Goal: Information Seeking & Learning: Learn about a topic

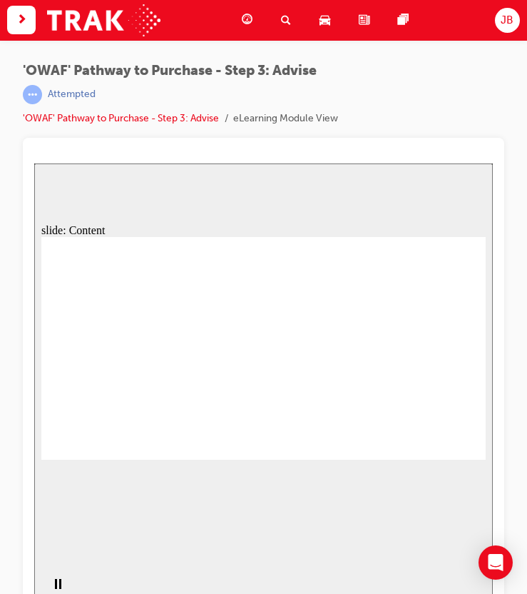
drag, startPoint x: 326, startPoint y: 263, endPoint x: 344, endPoint y: 263, distance: 17.8
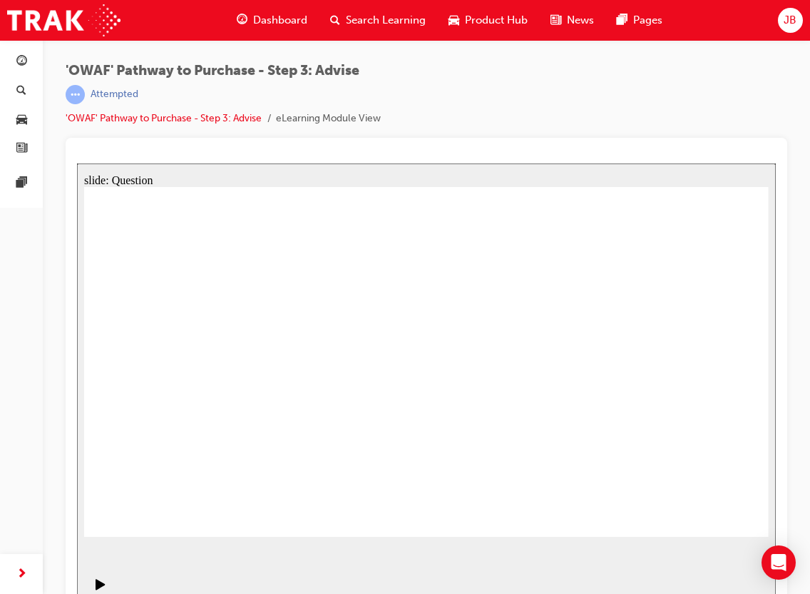
drag, startPoint x: 581, startPoint y: 471, endPoint x: 214, endPoint y: 413, distance: 371.2
drag, startPoint x: 409, startPoint y: 474, endPoint x: 225, endPoint y: 327, distance: 236.0
drag, startPoint x: 245, startPoint y: 480, endPoint x: 250, endPoint y: 378, distance: 102.1
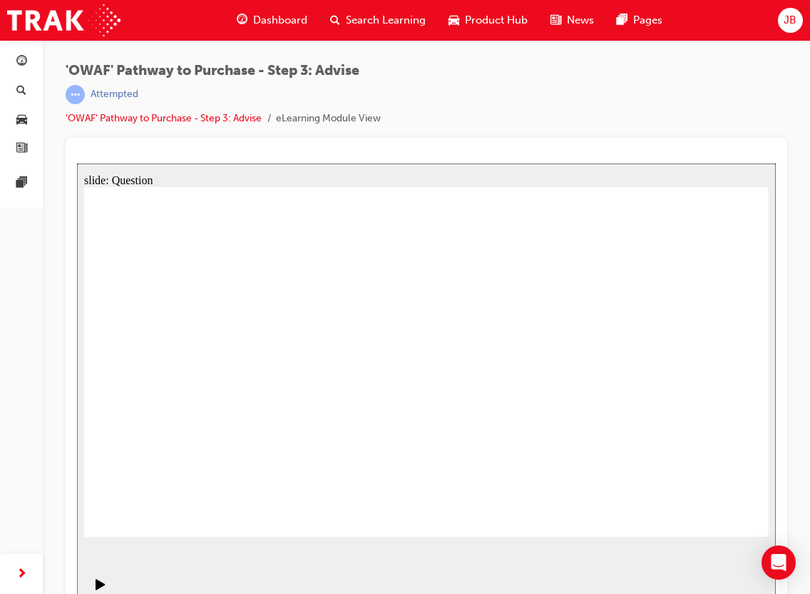
drag, startPoint x: 285, startPoint y: 377, endPoint x: 284, endPoint y: 369, distance: 8.0
drag, startPoint x: 278, startPoint y: 325, endPoint x: 263, endPoint y: 417, distance: 92.5
drag, startPoint x: 275, startPoint y: 469, endPoint x: 278, endPoint y: 422, distance: 47.9
drag, startPoint x: 280, startPoint y: 374, endPoint x: 281, endPoint y: 327, distance: 46.4
drag, startPoint x: 390, startPoint y: 469, endPoint x: 179, endPoint y: 384, distance: 227.6
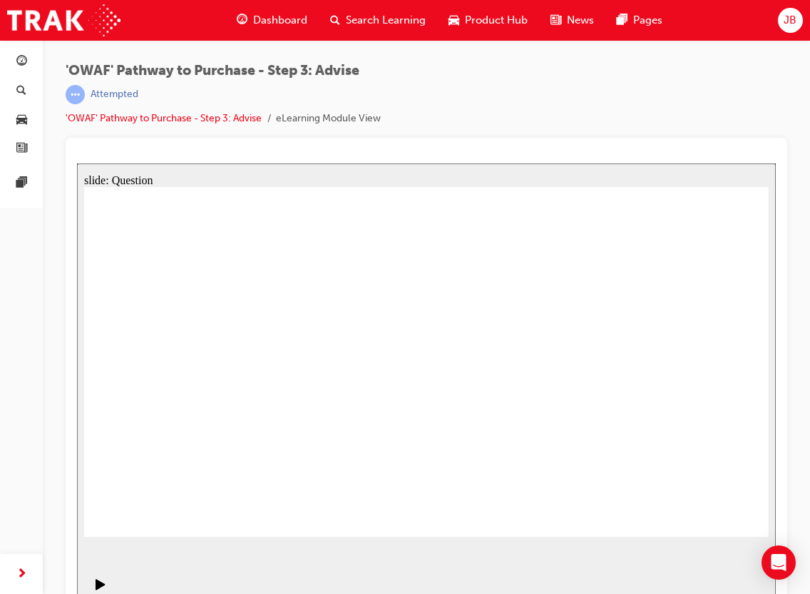
drag, startPoint x: 336, startPoint y: 471, endPoint x: 409, endPoint y: 332, distance: 156.4
drag, startPoint x: 434, startPoint y: 475, endPoint x: 241, endPoint y: 369, distance: 220.6
drag, startPoint x: 328, startPoint y: 472, endPoint x: 541, endPoint y: 357, distance: 242.6
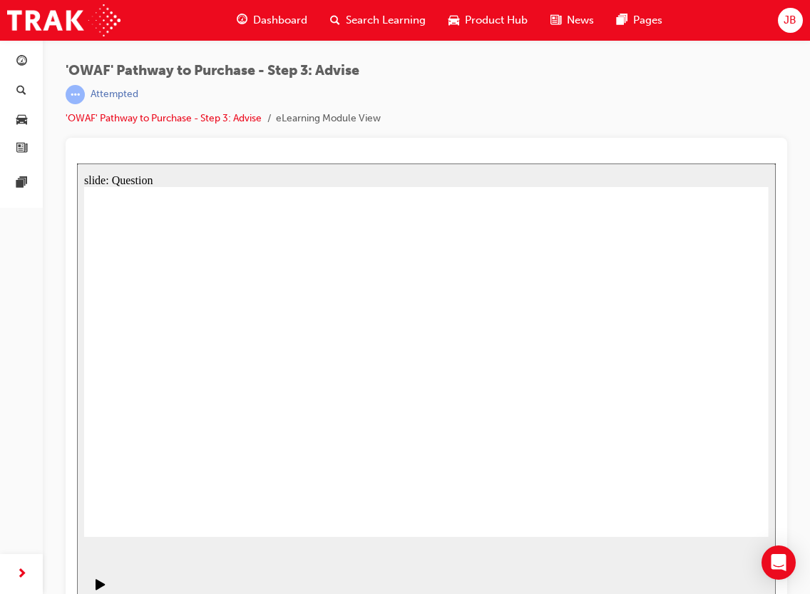
drag, startPoint x: 558, startPoint y: 502, endPoint x: 544, endPoint y: 366, distance: 136.9
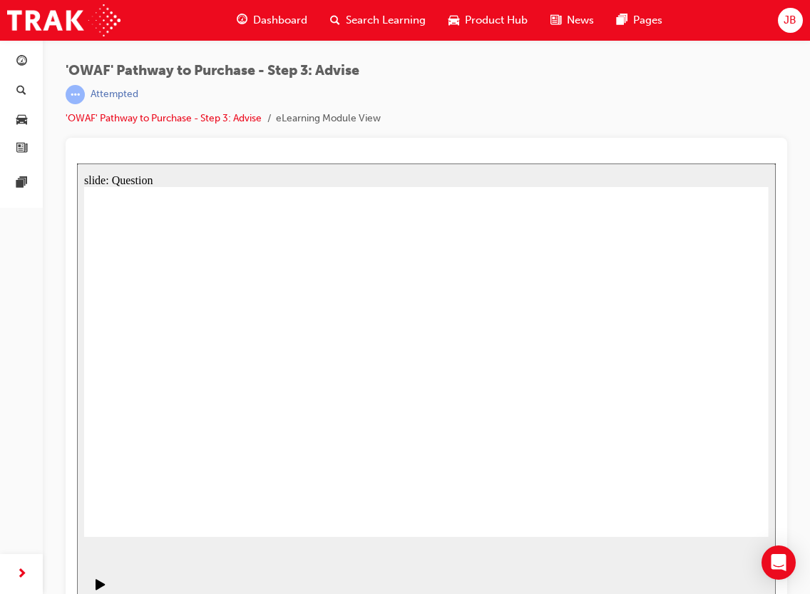
drag, startPoint x: 397, startPoint y: 408, endPoint x: 462, endPoint y: 415, distance: 65.3
drag, startPoint x: 427, startPoint y: 395, endPoint x: 463, endPoint y: 395, distance: 36.4
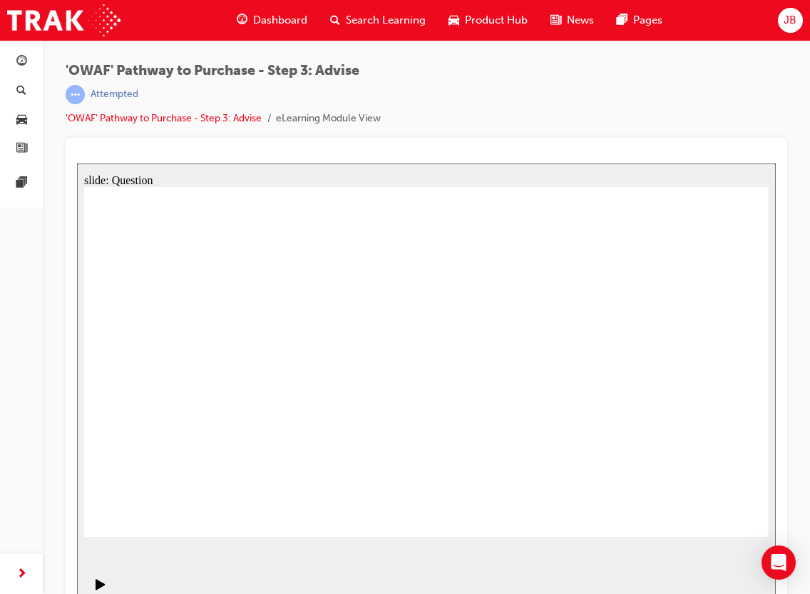
drag, startPoint x: 426, startPoint y: 414, endPoint x: 469, endPoint y: 422, distance: 44.2
drag, startPoint x: 609, startPoint y: 422, endPoint x: 438, endPoint y: 428, distance: 170.6
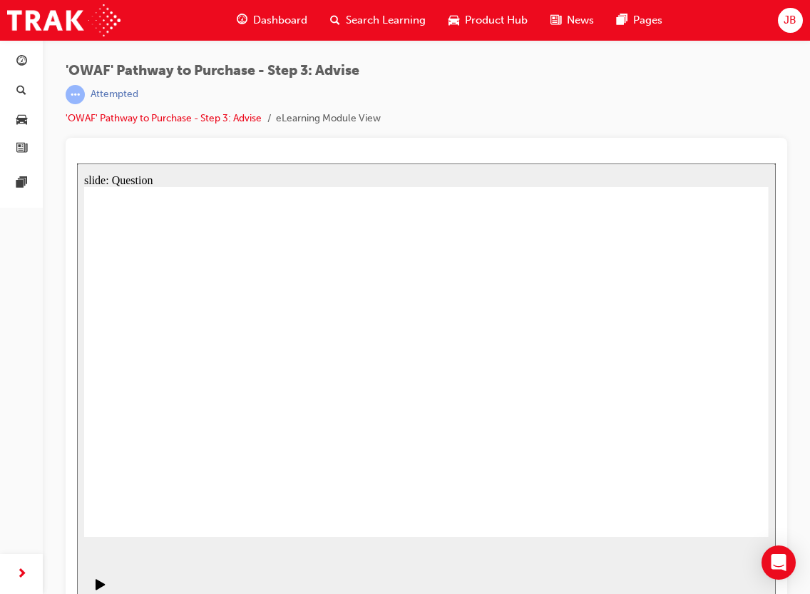
drag, startPoint x: 599, startPoint y: 427, endPoint x: 186, endPoint y: 417, distance: 413.2
drag, startPoint x: 607, startPoint y: 416, endPoint x: 438, endPoint y: 417, distance: 169.1
drag, startPoint x: 678, startPoint y: 439, endPoint x: 466, endPoint y: 415, distance: 213.3
drag, startPoint x: 658, startPoint y: 434, endPoint x: 428, endPoint y: 418, distance: 231.0
drag, startPoint x: 646, startPoint y: 414, endPoint x: 204, endPoint y: 408, distance: 442.3
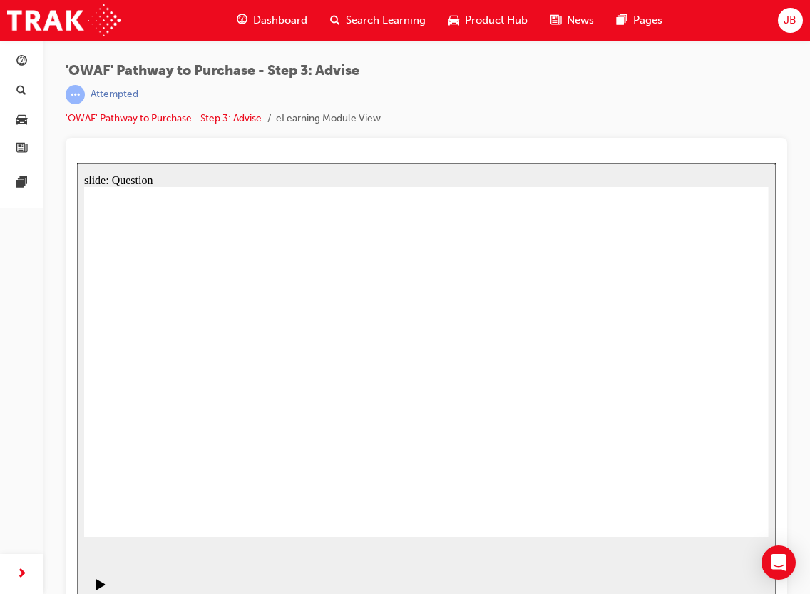
drag, startPoint x: 611, startPoint y: 428, endPoint x: 186, endPoint y: 423, distance: 424.5
drag, startPoint x: 609, startPoint y: 431, endPoint x: 195, endPoint y: 420, distance: 413.2
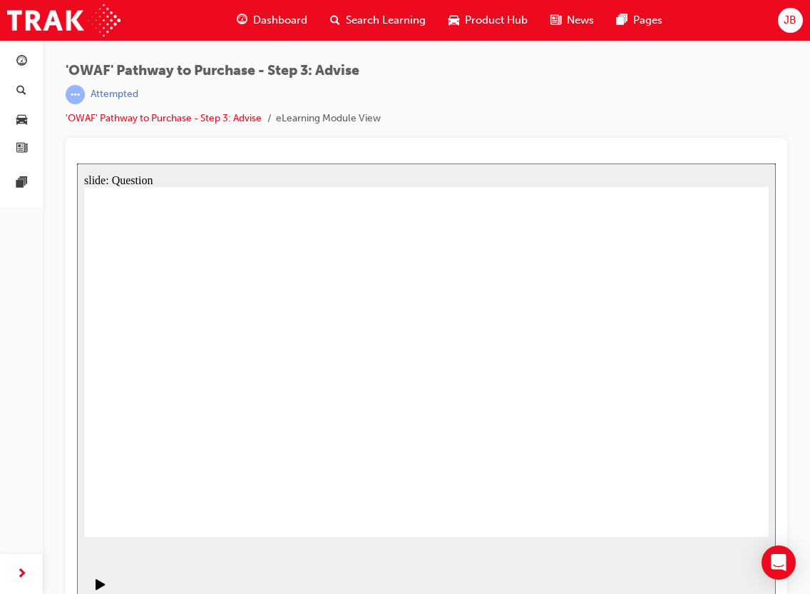
drag, startPoint x: 287, startPoint y: 438, endPoint x: 518, endPoint y: 442, distance: 230.5
drag, startPoint x: 414, startPoint y: 387, endPoint x: 285, endPoint y: 433, distance: 136.3
drag, startPoint x: 224, startPoint y: 336, endPoint x: 455, endPoint y: 340, distance: 231.2
drag, startPoint x: 186, startPoint y: 382, endPoint x: 574, endPoint y: 332, distance: 391.4
drag, startPoint x: 382, startPoint y: 409, endPoint x: 651, endPoint y: 340, distance: 276.8
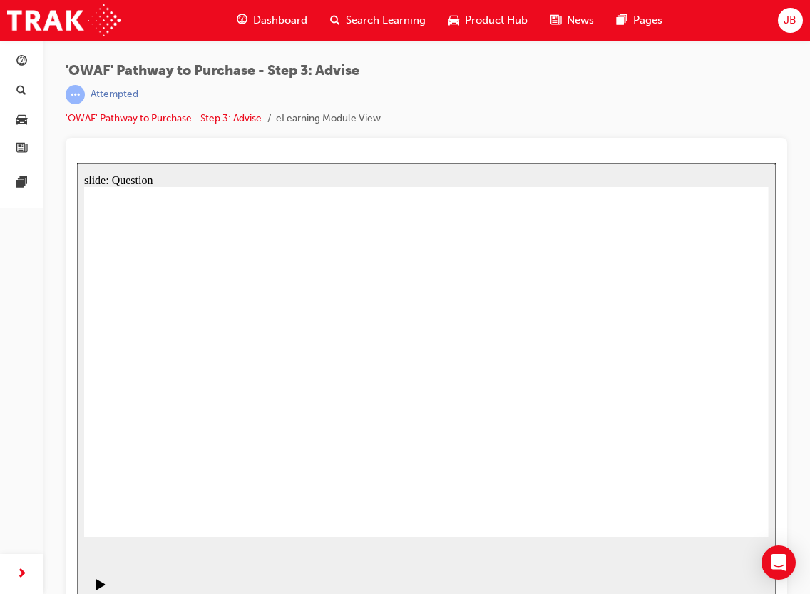
drag, startPoint x: 311, startPoint y: 392, endPoint x: 473, endPoint y: 382, distance: 162.2
drag, startPoint x: 307, startPoint y: 438, endPoint x: 563, endPoint y: 382, distance: 261.4
drag, startPoint x: 485, startPoint y: 339, endPoint x: 202, endPoint y: 468, distance: 311.3
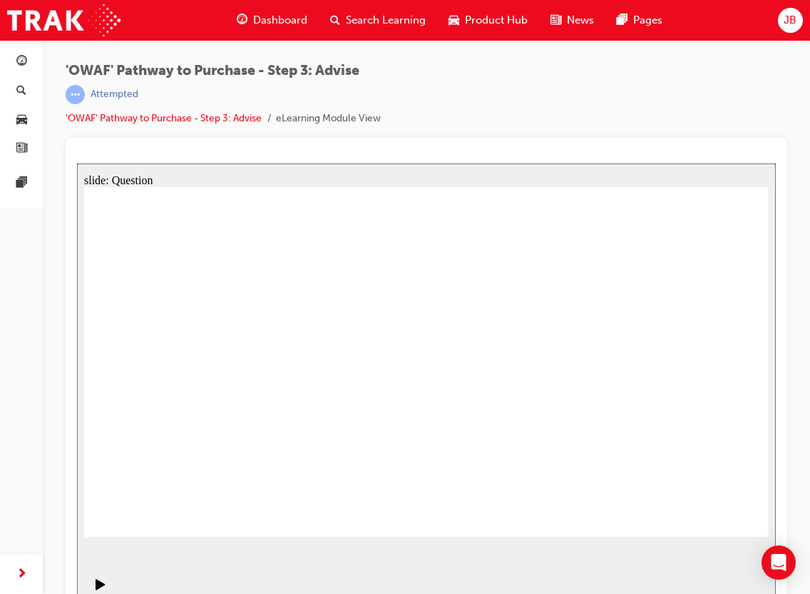
drag, startPoint x: 362, startPoint y: 364, endPoint x: 155, endPoint y: 464, distance: 230.4
drag, startPoint x: 382, startPoint y: 327, endPoint x: 648, endPoint y: 466, distance: 299.9
drag, startPoint x: 696, startPoint y: 335, endPoint x: 355, endPoint y: 470, distance: 366.0
drag, startPoint x: 629, startPoint y: 340, endPoint x: 516, endPoint y: 448, distance: 156.9
drag, startPoint x: 289, startPoint y: 392, endPoint x: 275, endPoint y: 468, distance: 77.0
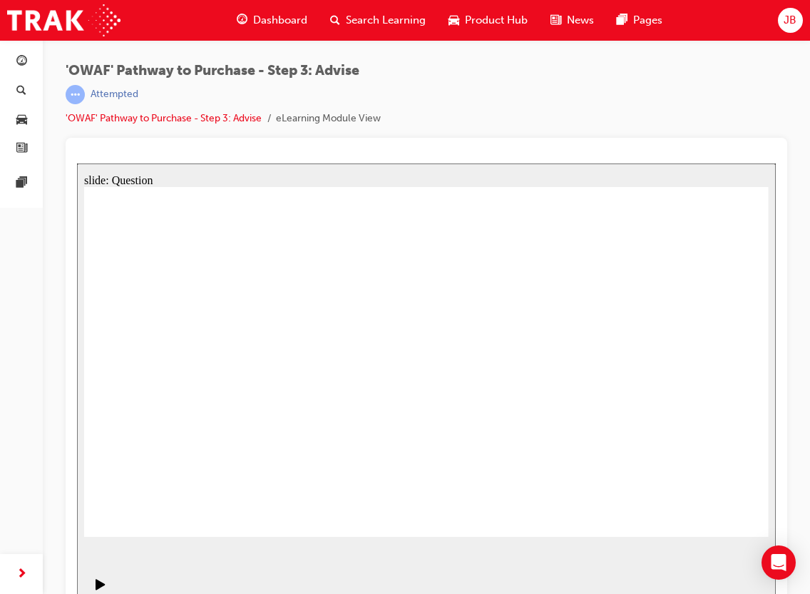
drag, startPoint x: 158, startPoint y: 327, endPoint x: 549, endPoint y: 460, distance: 413.7
drag, startPoint x: 225, startPoint y: 330, endPoint x: 498, endPoint y: 422, distance: 287.6
drag, startPoint x: 585, startPoint y: 322, endPoint x: 717, endPoint y: 463, distance: 193.3
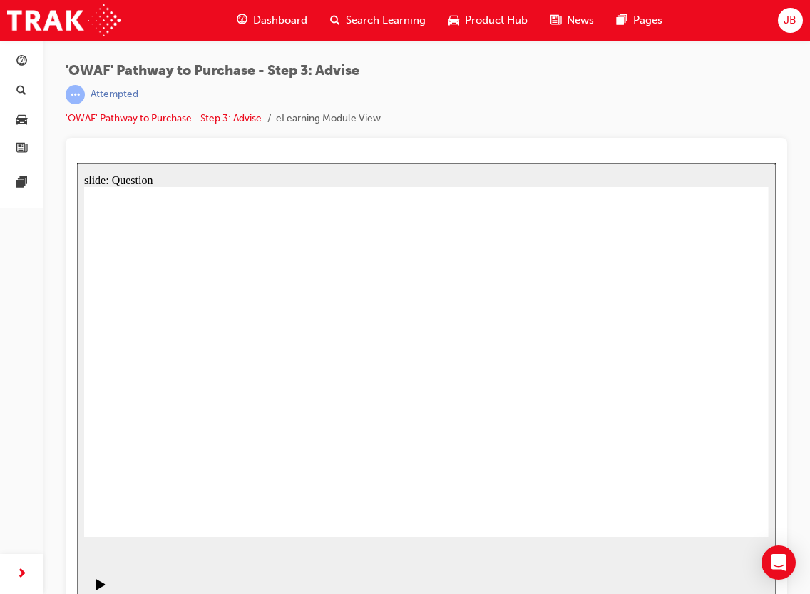
drag, startPoint x: 691, startPoint y: 454, endPoint x: 276, endPoint y: 458, distance: 415.2
drag, startPoint x: 575, startPoint y: 422, endPoint x: 723, endPoint y: 469, distance: 154.8
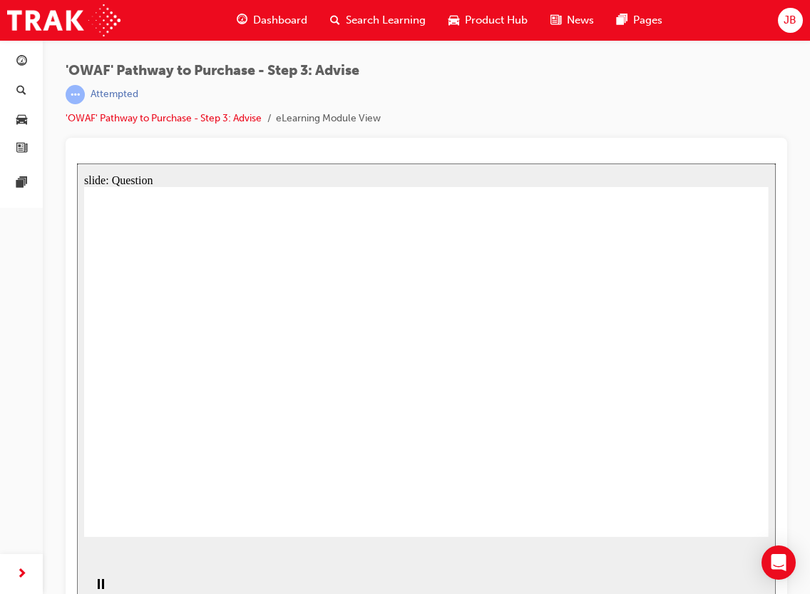
drag, startPoint x: 698, startPoint y: 509, endPoint x: 350, endPoint y: 445, distance: 353.3
drag, startPoint x: 286, startPoint y: 463, endPoint x: 287, endPoint y: 411, distance: 52.1
drag, startPoint x: 437, startPoint y: 470, endPoint x: 235, endPoint y: 327, distance: 247.8
drag, startPoint x: 691, startPoint y: 480, endPoint x: 302, endPoint y: 498, distance: 389.2
drag, startPoint x: 254, startPoint y: 416, endPoint x: 261, endPoint y: 381, distance: 35.7
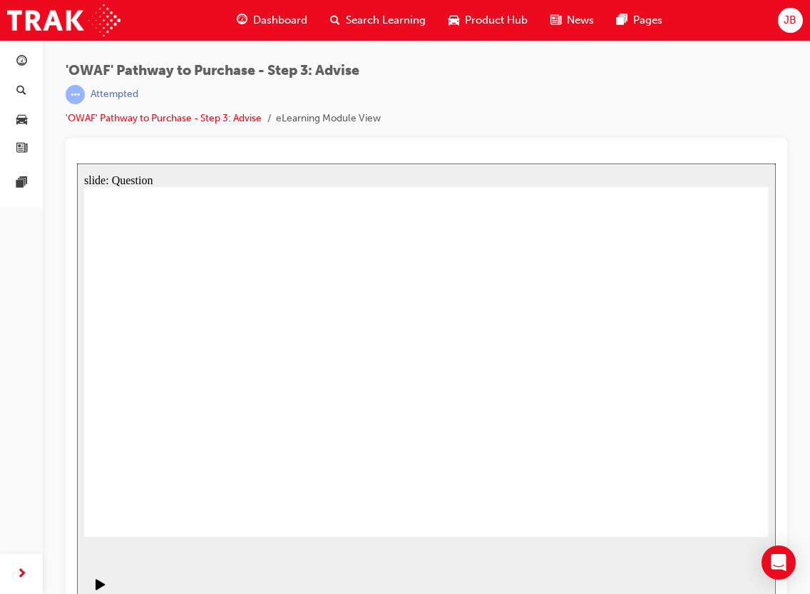
drag, startPoint x: 604, startPoint y: 478, endPoint x: 217, endPoint y: 420, distance: 391.0
drag, startPoint x: 264, startPoint y: 399, endPoint x: 265, endPoint y: 376, distance: 22.8
drag, startPoint x: 290, startPoint y: 472, endPoint x: 283, endPoint y: 415, distance: 57.4
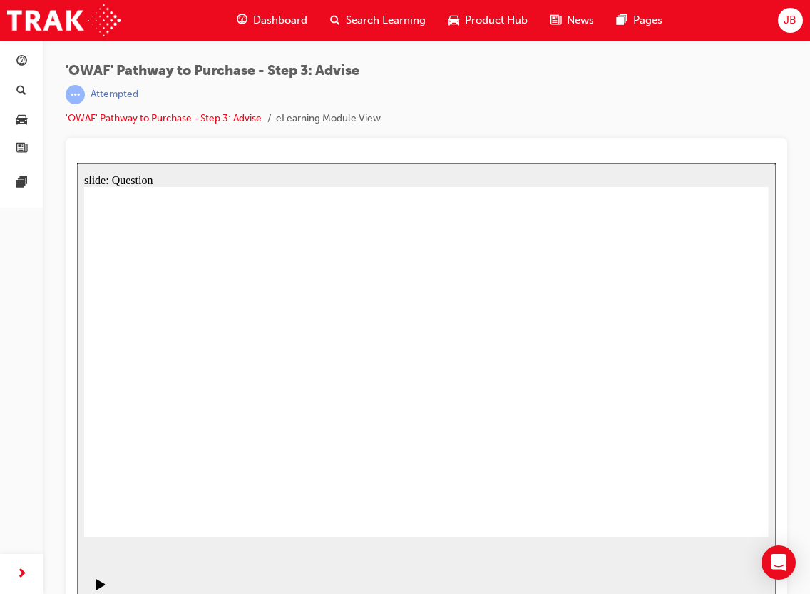
drag, startPoint x: 342, startPoint y: 427, endPoint x: 379, endPoint y: 320, distance: 113.0
drag, startPoint x: 390, startPoint y: 475, endPoint x: 230, endPoint y: 371, distance: 190.7
drag, startPoint x: 272, startPoint y: 498, endPoint x: 513, endPoint y: 360, distance: 277.7
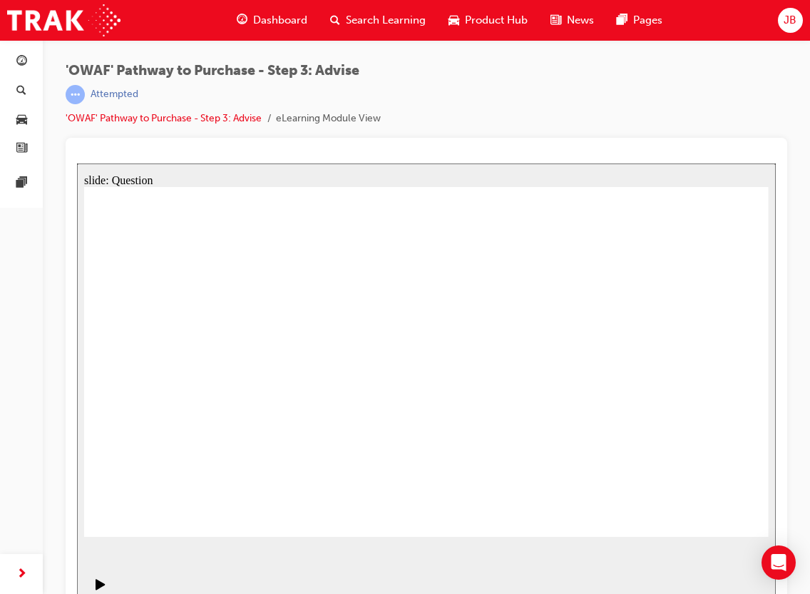
drag, startPoint x: 507, startPoint y: 363, endPoint x: 390, endPoint y: 468, distance: 157.6
drag, startPoint x: 538, startPoint y: 505, endPoint x: 522, endPoint y: 361, distance: 145.0
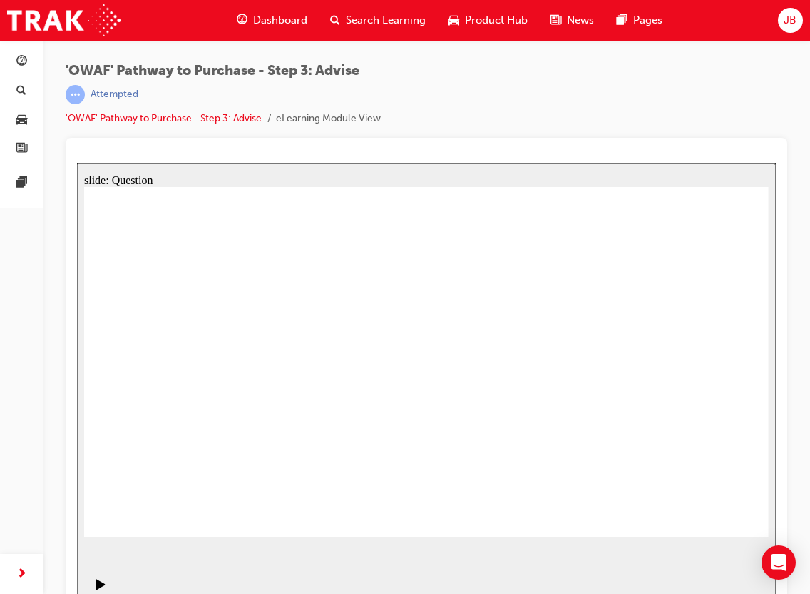
drag, startPoint x: 626, startPoint y: 409, endPoint x: 443, endPoint y: 411, distance: 182.6
drag, startPoint x: 390, startPoint y: 450, endPoint x: 191, endPoint y: 442, distance: 198.5
drag, startPoint x: 616, startPoint y: 432, endPoint x: 454, endPoint y: 427, distance: 162.0
drag, startPoint x: 658, startPoint y: 429, endPoint x: 476, endPoint y: 429, distance: 181.9
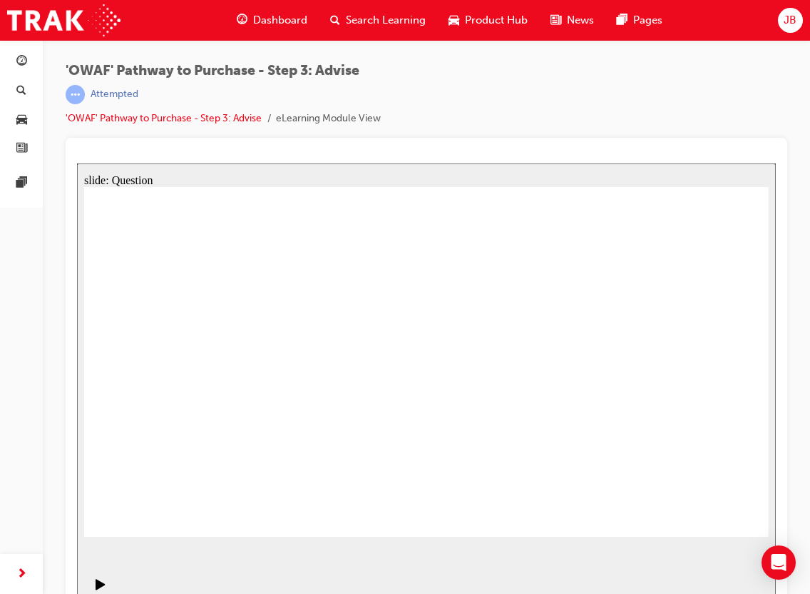
drag, startPoint x: 620, startPoint y: 427, endPoint x: 478, endPoint y: 428, distance: 142.0
drag, startPoint x: 601, startPoint y: 429, endPoint x: 158, endPoint y: 422, distance: 443.8
drag, startPoint x: 597, startPoint y: 442, endPoint x: 171, endPoint y: 426, distance: 426.9
drag, startPoint x: 606, startPoint y: 436, endPoint x: 169, endPoint y: 429, distance: 437.4
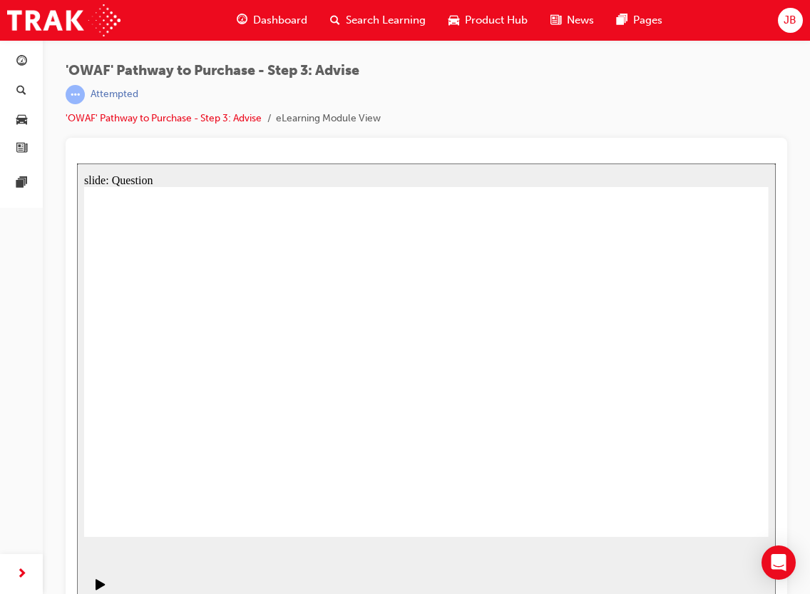
drag, startPoint x: 308, startPoint y: 380, endPoint x: 497, endPoint y: 358, distance: 190.3
drag, startPoint x: 309, startPoint y: 436, endPoint x: 581, endPoint y: 357, distance: 282.9
drag, startPoint x: 195, startPoint y: 442, endPoint x: 587, endPoint y: 361, distance: 400.0
drag, startPoint x: 196, startPoint y: 395, endPoint x: 502, endPoint y: 405, distance: 305.5
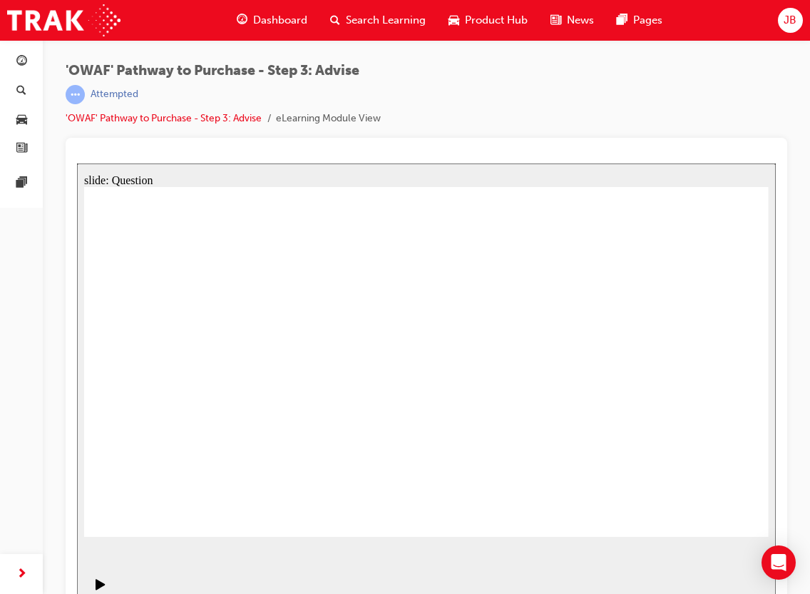
drag, startPoint x: 188, startPoint y: 335, endPoint x: 537, endPoint y: 384, distance: 352.3
drag, startPoint x: 427, startPoint y: 324, endPoint x: 150, endPoint y: 462, distance: 309.8
drag, startPoint x: 497, startPoint y: 330, endPoint x: 210, endPoint y: 464, distance: 316.3
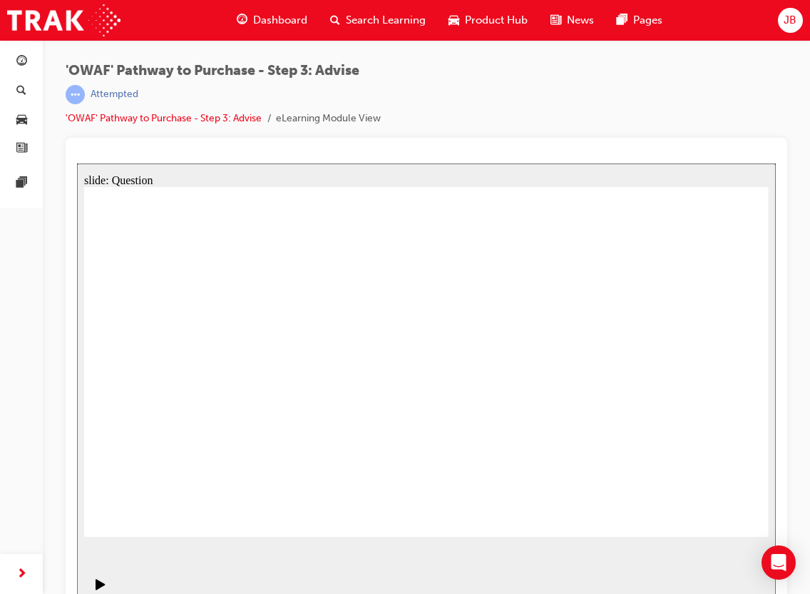
drag, startPoint x: 460, startPoint y: 376, endPoint x: 283, endPoint y: 457, distance: 195.1
drag, startPoint x: 704, startPoint y: 328, endPoint x: 364, endPoint y: 467, distance: 367.4
drag, startPoint x: 238, startPoint y: 327, endPoint x: 439, endPoint y: 452, distance: 237.1
drag, startPoint x: 593, startPoint y: 327, endPoint x: 507, endPoint y: 427, distance: 132.5
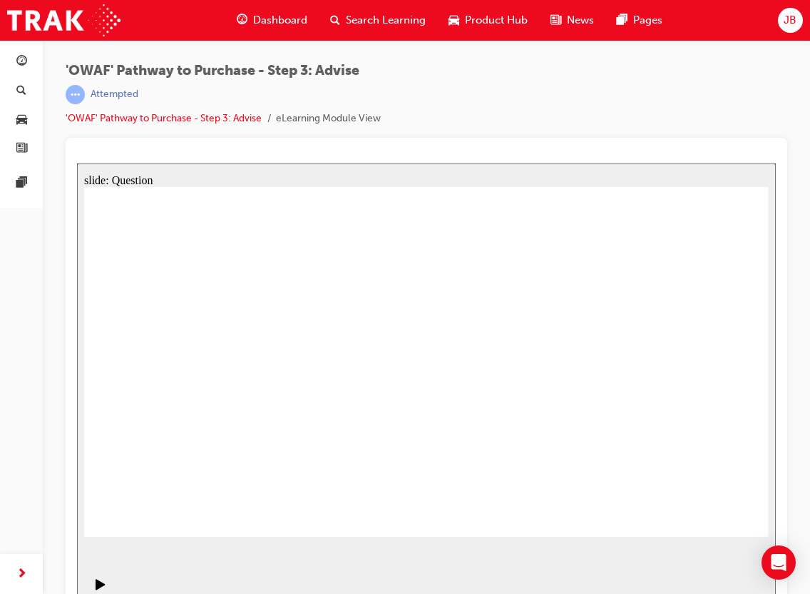
drag, startPoint x: 578, startPoint y: 382, endPoint x: 498, endPoint y: 471, distance: 119.2
drag, startPoint x: 155, startPoint y: 322, endPoint x: 566, endPoint y: 452, distance: 430.9
drag, startPoint x: 367, startPoint y: 325, endPoint x: 539, endPoint y: 412, distance: 192.4
drag, startPoint x: 324, startPoint y: 330, endPoint x: 710, endPoint y: 445, distance: 402.9
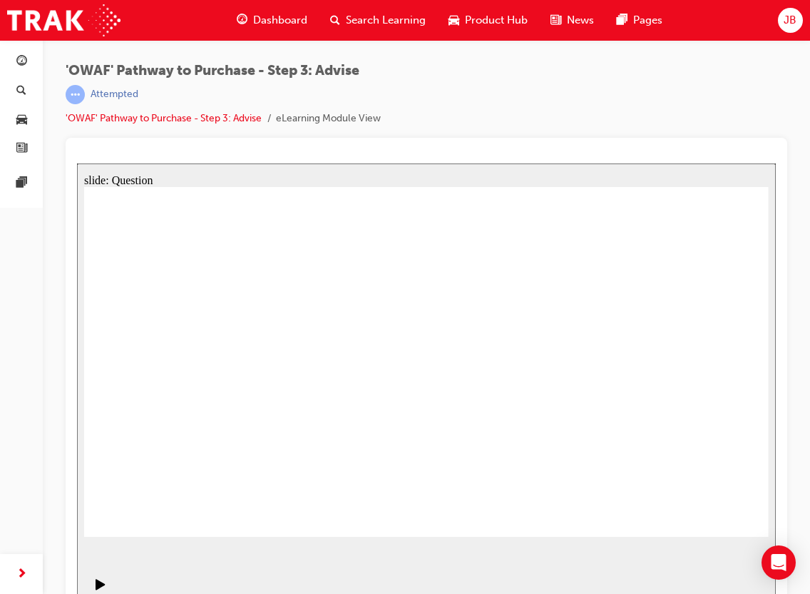
click at [22, 94] on span "search-icon" at bounding box center [21, 91] width 10 height 13
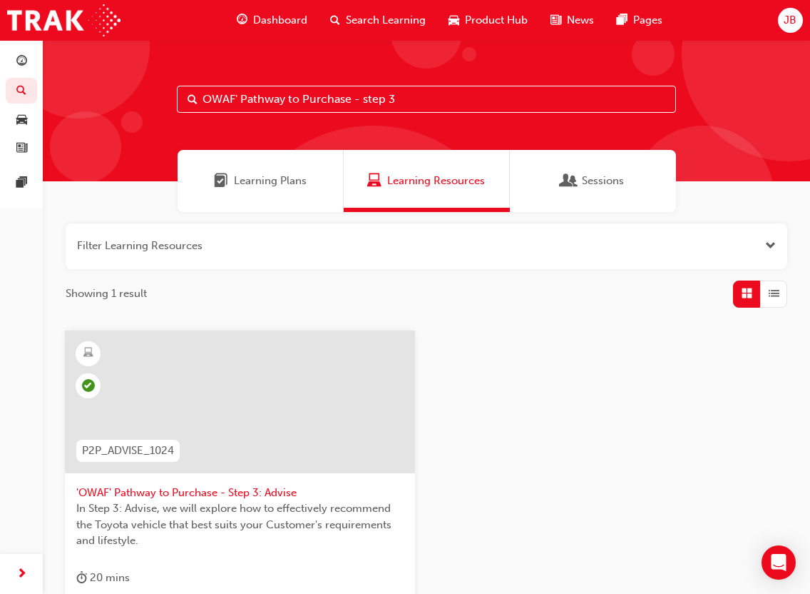
drag, startPoint x: 418, startPoint y: 96, endPoint x: 114, endPoint y: 102, distance: 304.0
click at [114, 102] on div "OWAF' Pathway to Purchase - step 3" at bounding box center [427, 110] width 768 height 141
paste input "'OWAF' Pathway to Purchase - Step 4: Experience"
type input "'OWAF' Pathway to Purchase - Step 4: Experience"
click at [239, 494] on span "'OWAF' Pathway to Purchase - Step 4: Experience" at bounding box center [239, 492] width 327 height 16
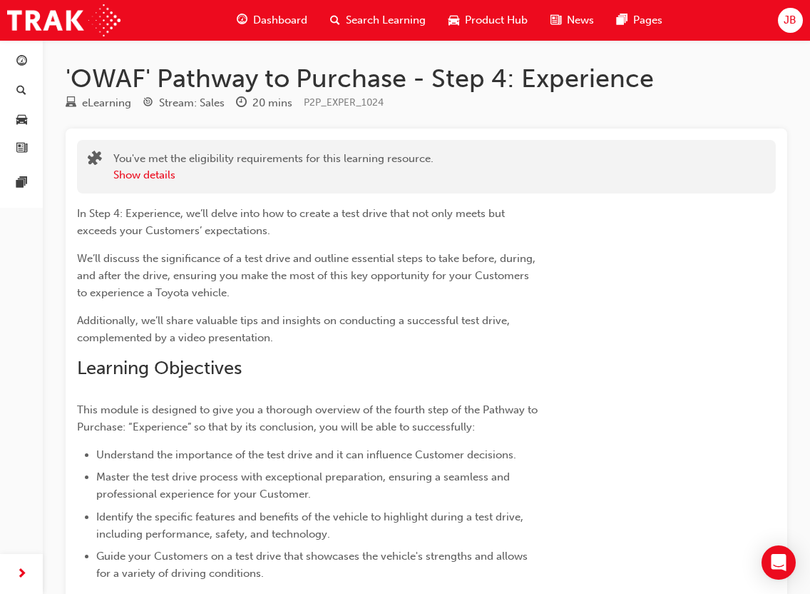
scroll to position [214, 0]
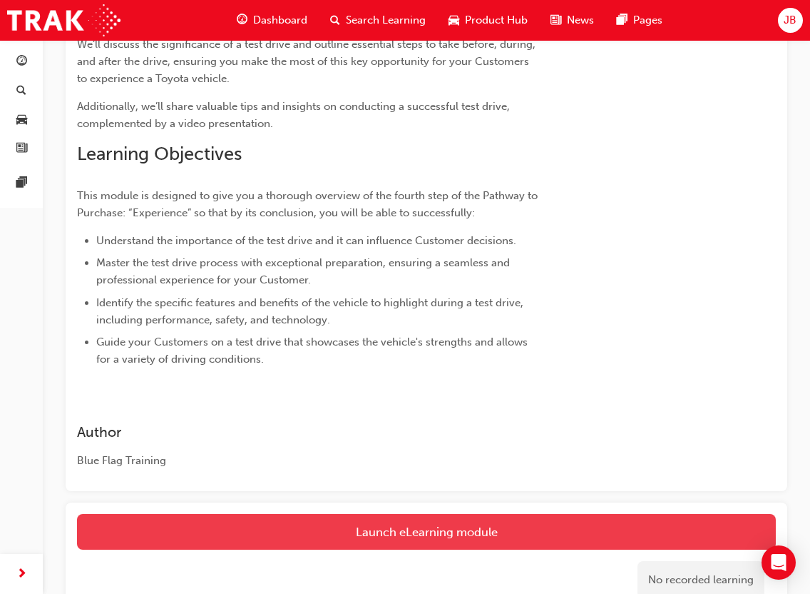
click at [306, 529] on link "Launch eLearning module" at bounding box center [426, 532] width 699 height 36
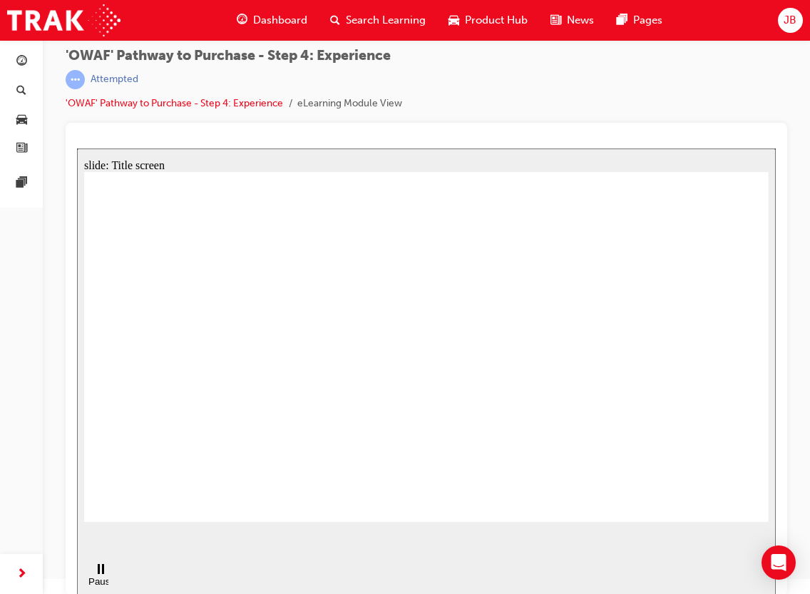
scroll to position [19, 0]
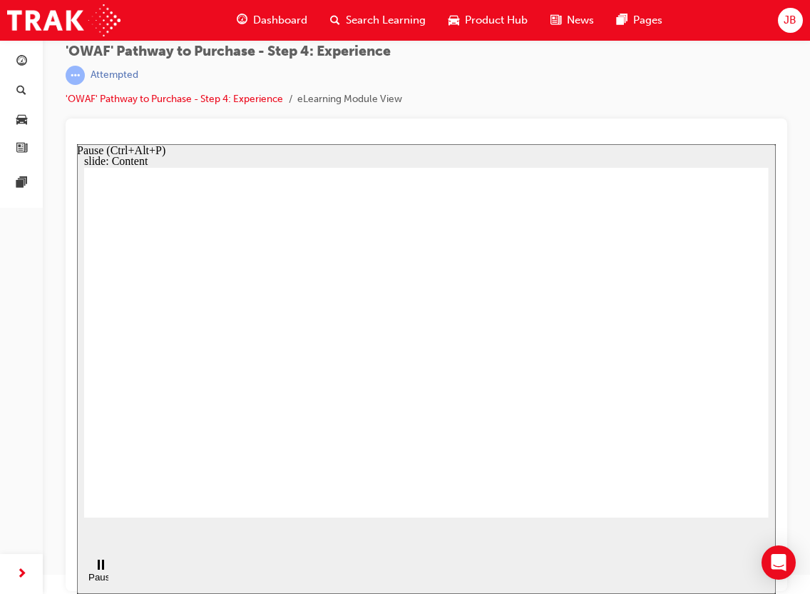
click at [98, 569] on rect "Pause (Ctrl+Alt+P)" at bounding box center [99, 564] width 2 height 10
click at [98, 570] on icon "Play (Ctrl+Alt+P)" at bounding box center [100, 564] width 9 height 11
click at [347, 98] on li "eLearning Module View" at bounding box center [349, 99] width 105 height 16
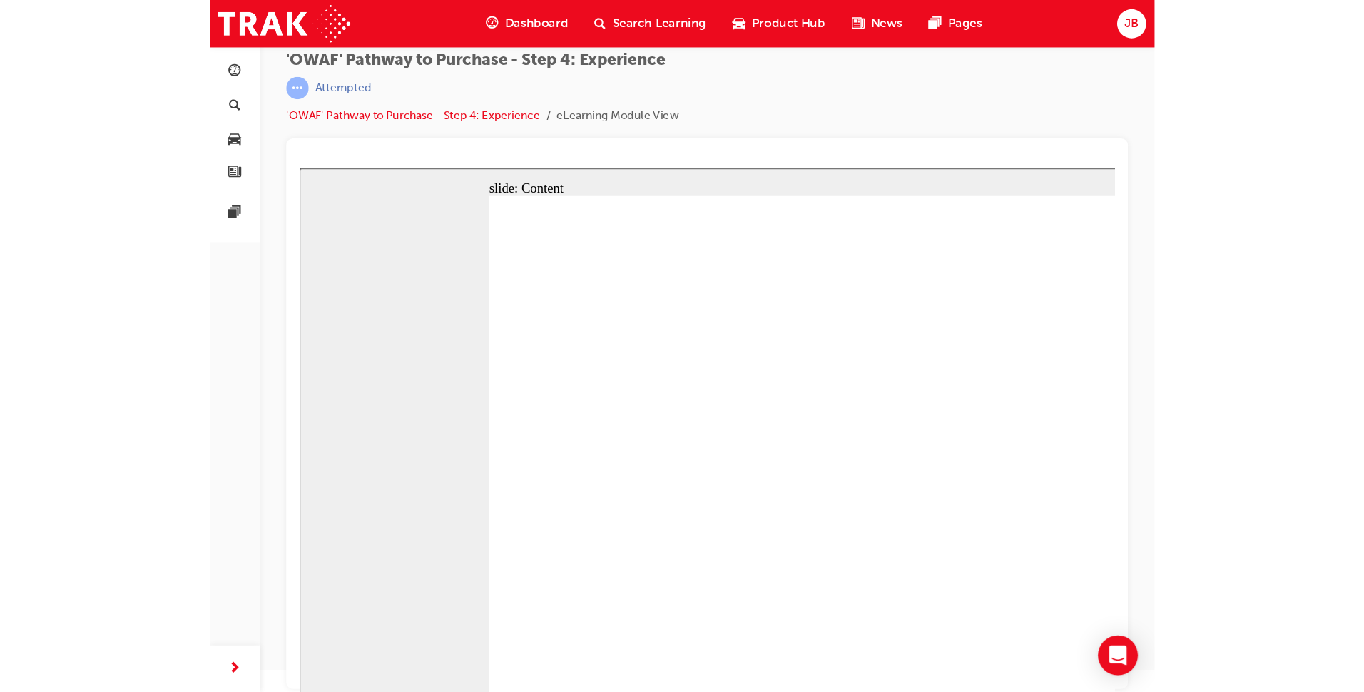
scroll to position [0, 0]
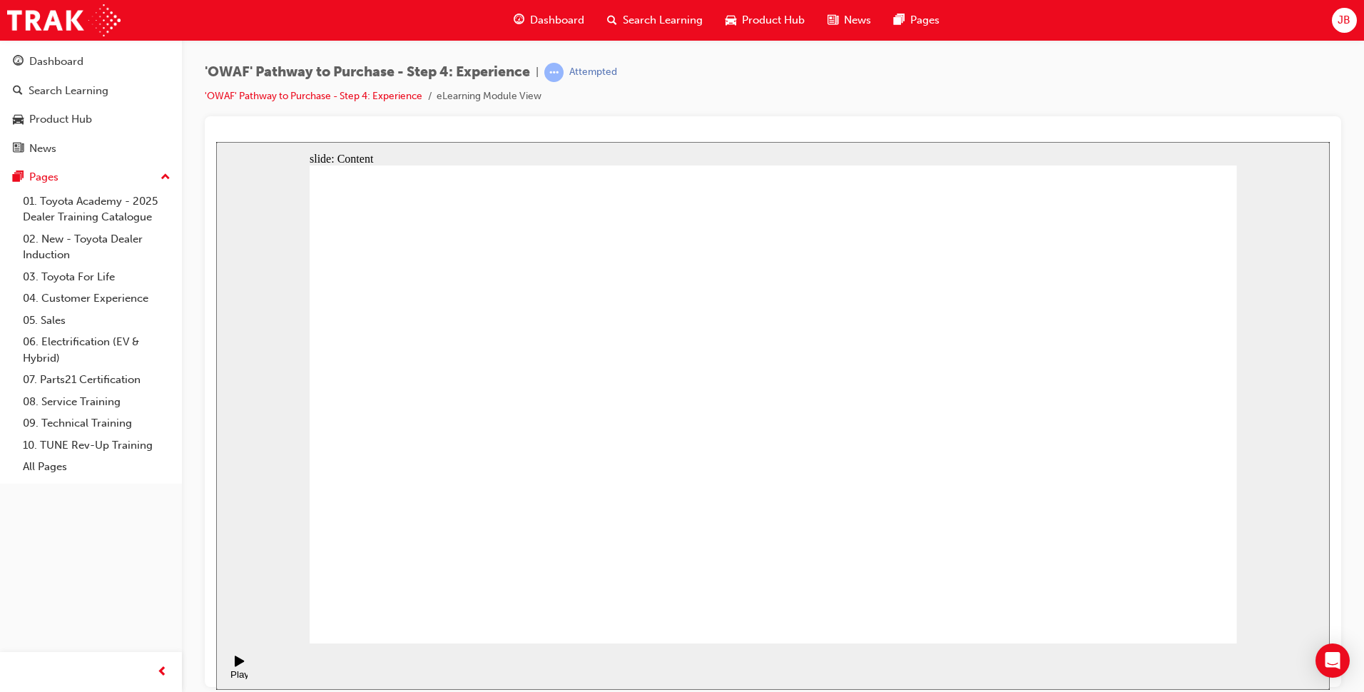
drag, startPoint x: 1199, startPoint y: 421, endPoint x: 1144, endPoint y: 315, distance: 119.3
